Goal: Information Seeking & Learning: Learn about a topic

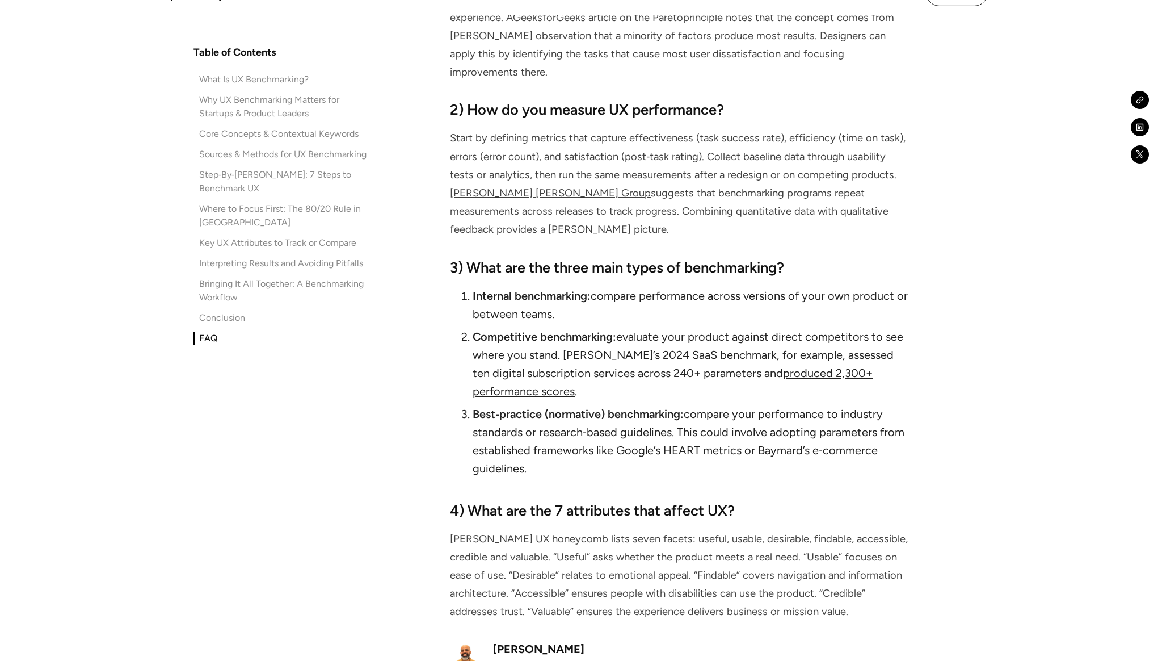
scroll to position [8030, 0]
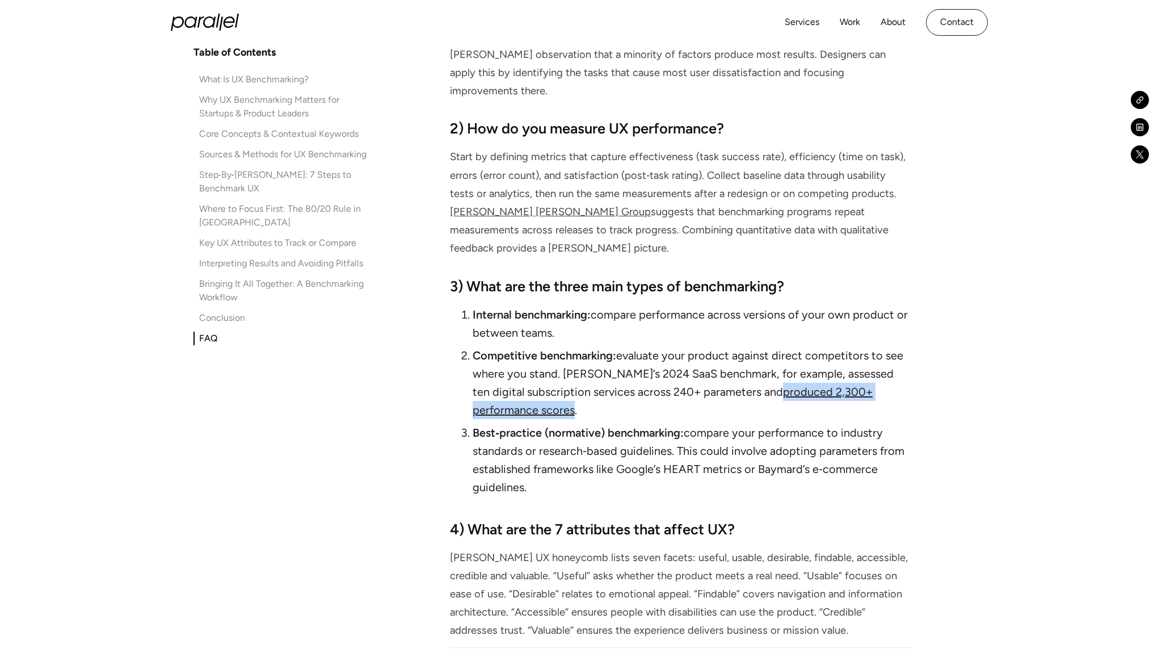
click at [792, 385] on link "produced 2,300+ performance scores" at bounding box center [673, 401] width 400 height 32
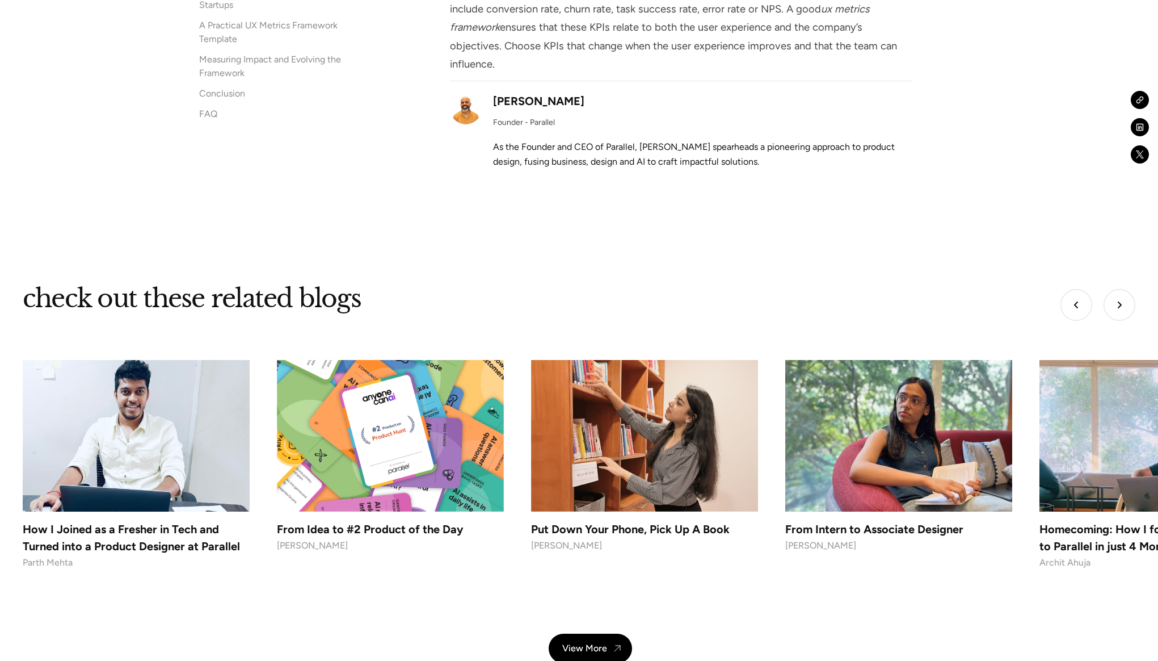
scroll to position [9391, 0]
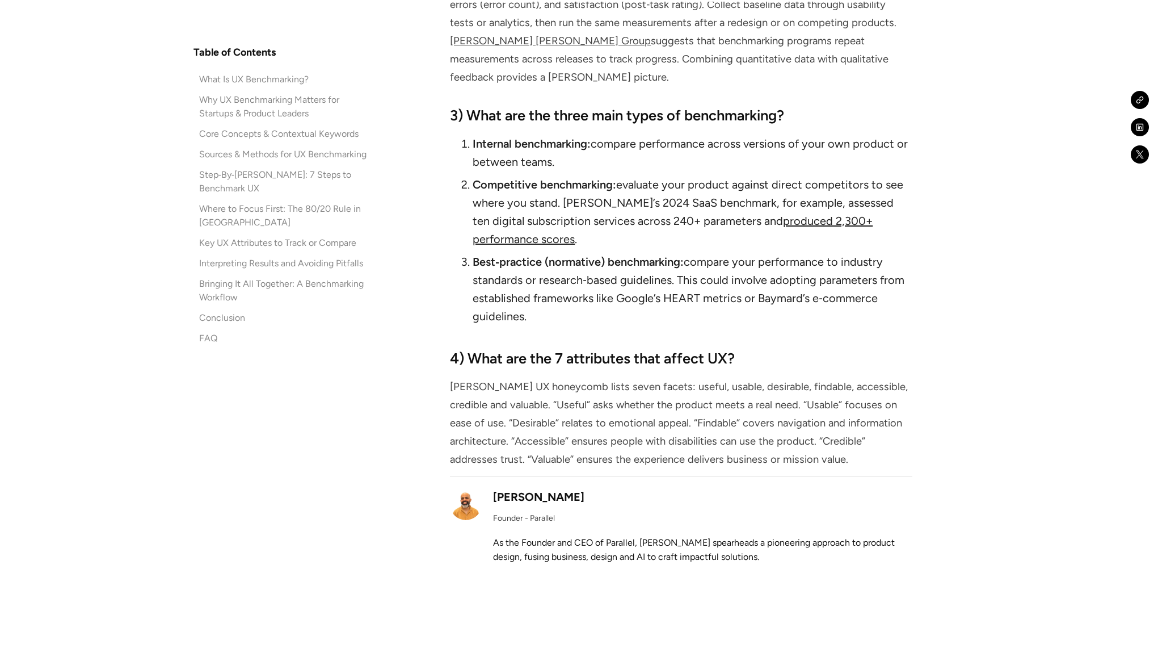
scroll to position [8203, 0]
